Goal: Task Accomplishment & Management: Manage account settings

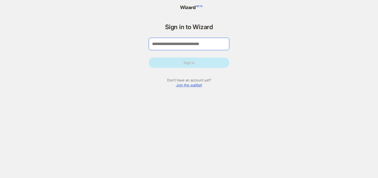
click at [169, 41] on input "tel" at bounding box center [189, 44] width 81 height 12
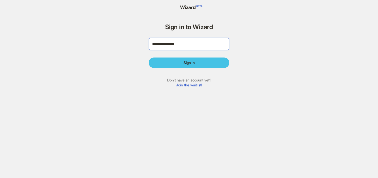
type input "**********"
click at [180, 62] on button "Sign In" at bounding box center [189, 62] width 81 height 10
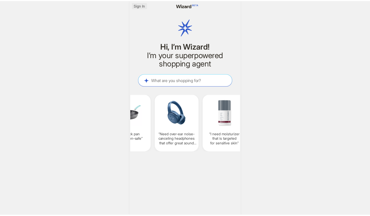
scroll to position [0, 508]
click at [143, 4] on span "Sign In" at bounding box center [140, 5] width 11 height 5
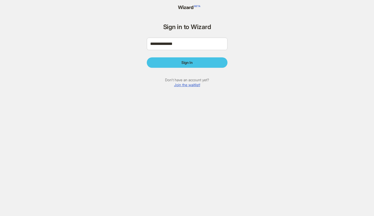
click at [184, 62] on span "Sign In" at bounding box center [186, 62] width 11 height 5
